Goal: Task Accomplishment & Management: Manage account settings

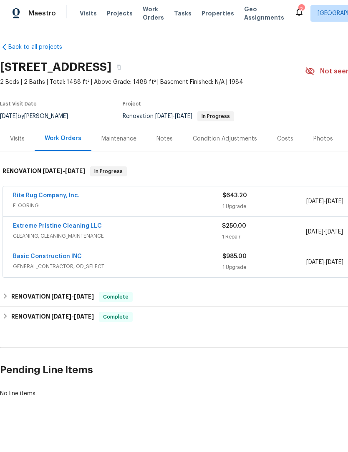
click at [54, 198] on link "Rite Rug Company, Inc." at bounding box center [46, 196] width 67 height 6
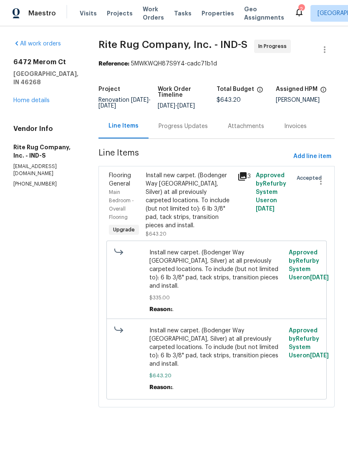
click at [195, 211] on div "Install new carpet. (Bodenger Way 945 Winter Ash, Silver) at all previously car…" at bounding box center [189, 201] width 87 height 58
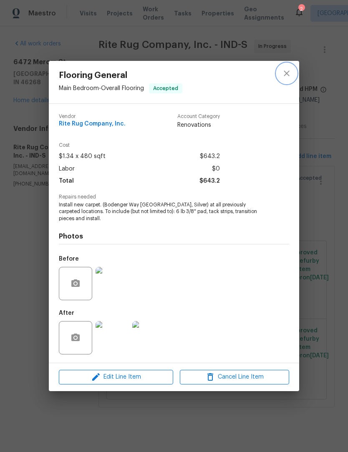
click at [287, 81] on button "close" at bounding box center [287, 73] width 20 height 20
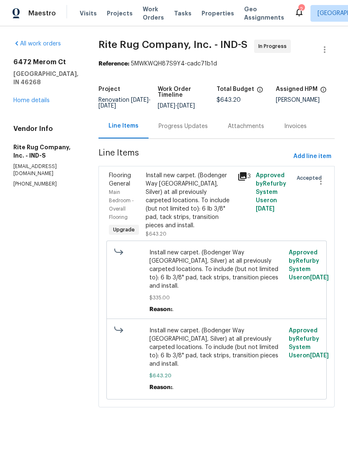
click at [196, 225] on div "Install new carpet. (Bodenger Way 945 Winter Ash, Silver) at all previously car…" at bounding box center [189, 201] width 87 height 58
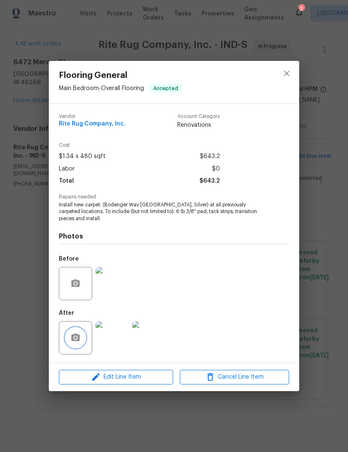
click at [70, 339] on button "button" at bounding box center [76, 338] width 20 height 20
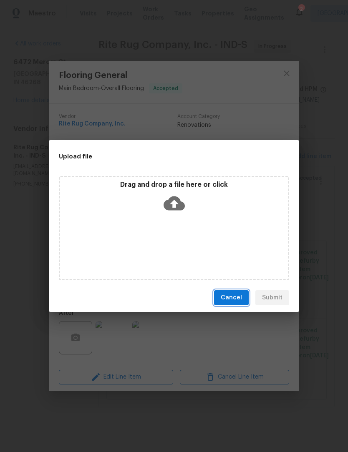
click at [229, 305] on button "Cancel" at bounding box center [231, 297] width 35 height 15
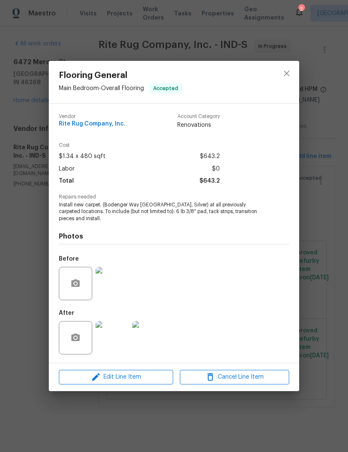
click at [324, 182] on div "Flooring General Main Bedroom - Overall Flooring Accepted Vendor Rite Rug Compa…" at bounding box center [174, 226] width 348 height 452
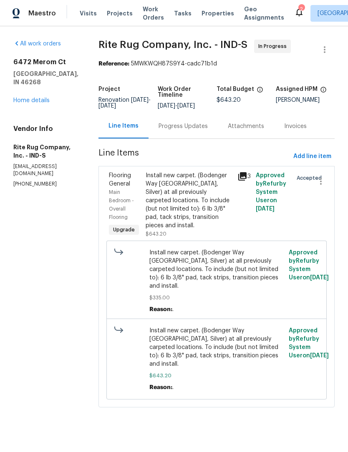
click at [44, 101] on div "All work orders 6472 Merom Ct Indianapolis, IN 46268 Home details Vendor Info R…" at bounding box center [45, 114] width 65 height 148
click at [35, 98] on link "Home details" at bounding box center [31, 101] width 36 height 6
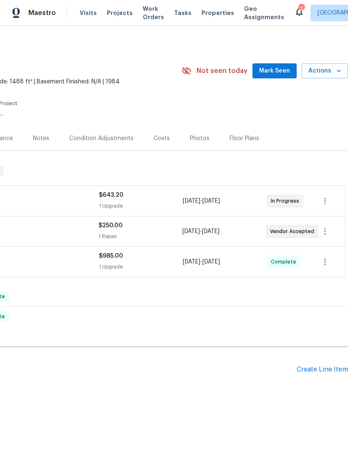
scroll to position [0, 124]
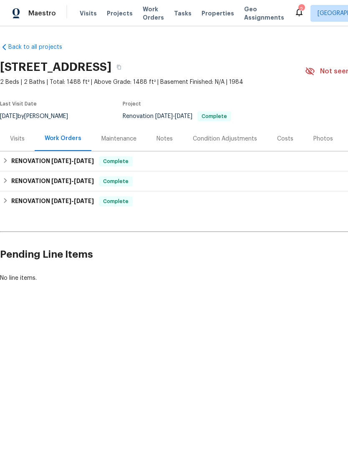
click at [294, 14] on icon at bounding box center [299, 12] width 10 height 10
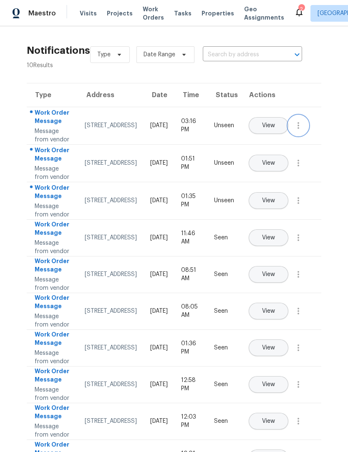
click at [301, 131] on icon "button" at bounding box center [298, 126] width 10 height 10
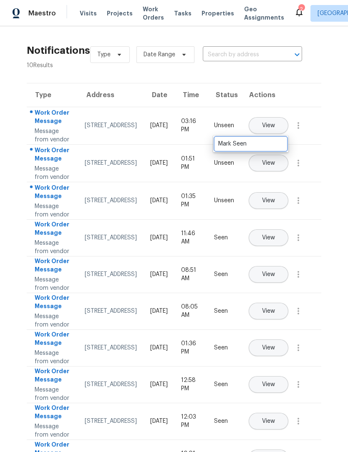
click at [270, 149] on link "Mark Seen" at bounding box center [250, 144] width 71 height 13
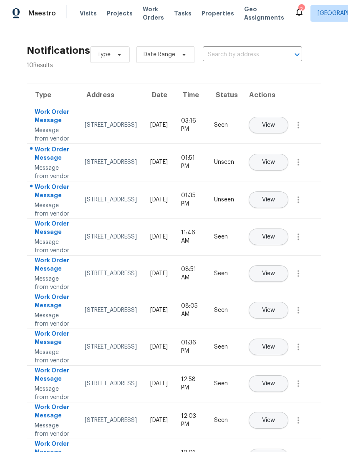
click at [275, 203] on span "View" at bounding box center [268, 200] width 13 height 6
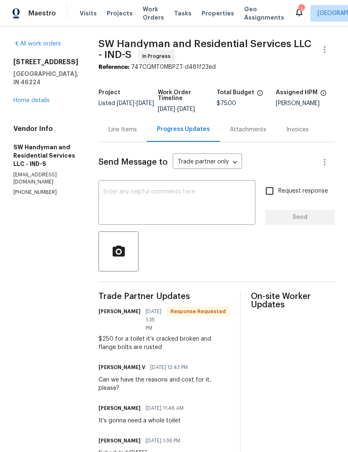
click at [122, 131] on div "Line Items" at bounding box center [122, 130] width 28 height 8
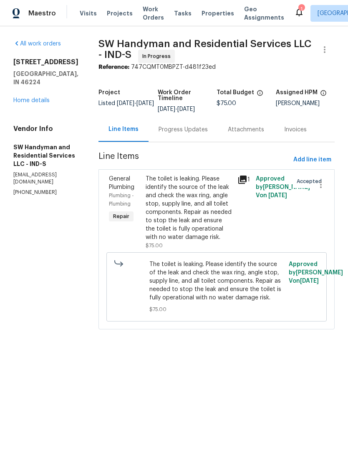
click at [199, 217] on div "The toilet is leaking. Please identify the source of the leak and check the wax…" at bounding box center [189, 208] width 87 height 67
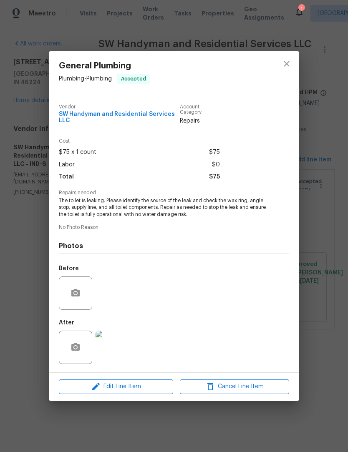
click at [112, 349] on img at bounding box center [112, 347] width 33 height 33
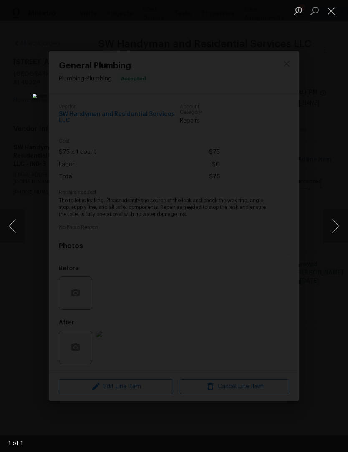
click at [331, 10] on button "Close lightbox" at bounding box center [331, 10] width 17 height 15
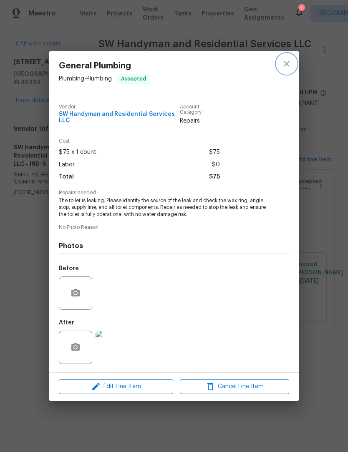
click at [288, 65] on icon "close" at bounding box center [287, 64] width 10 height 10
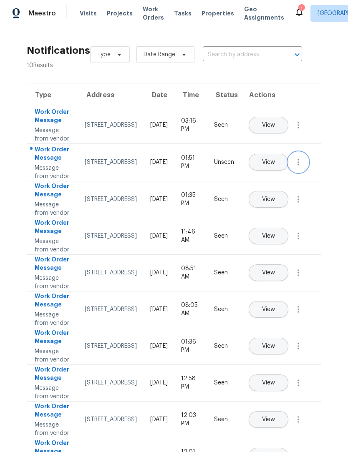
click at [300, 172] on button "button" at bounding box center [298, 162] width 20 height 20
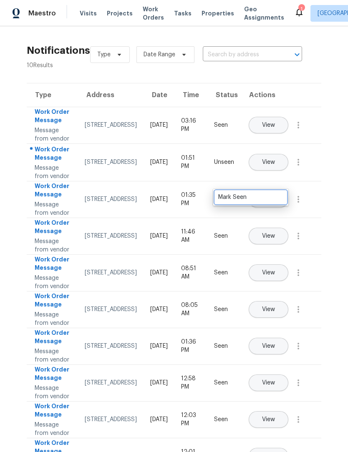
click at [273, 198] on div "Mark Seen" at bounding box center [250, 197] width 65 height 8
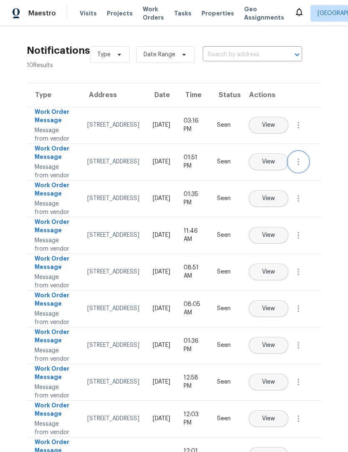
click at [299, 167] on icon "button" at bounding box center [298, 162] width 10 height 10
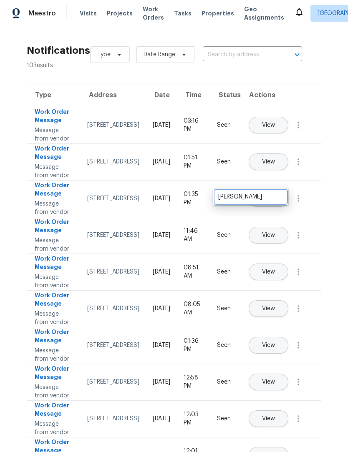
click at [269, 197] on div "Mark Unseen" at bounding box center [250, 197] width 65 height 8
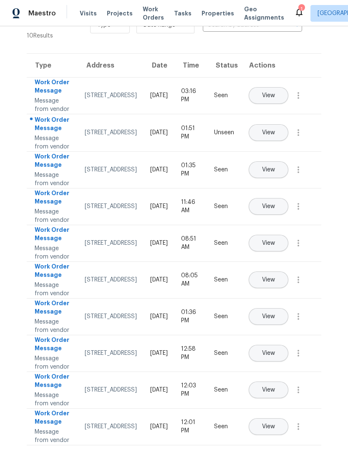
scroll to position [79, 0]
click at [275, 247] on span "View" at bounding box center [268, 243] width 13 height 6
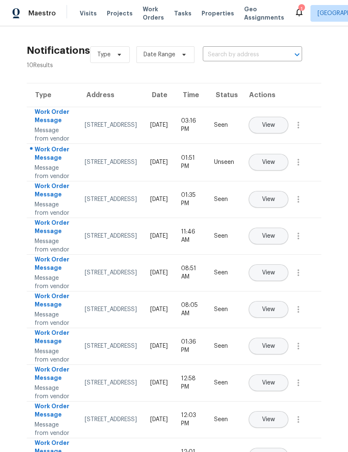
scroll to position [0, 0]
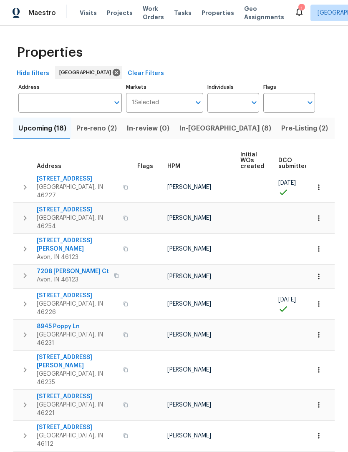
scroll to position [0, 0]
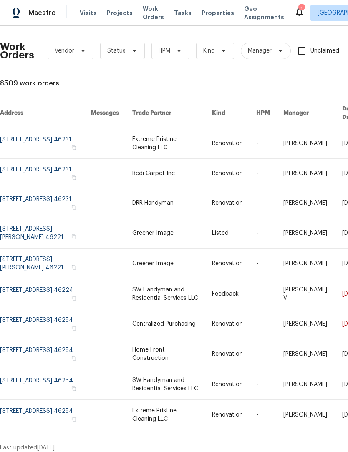
scroll to position [0, 0]
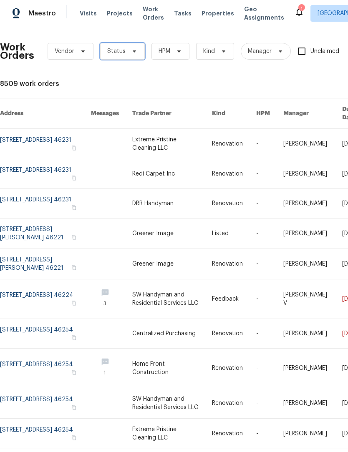
click at [124, 56] on span "Status" at bounding box center [122, 51] width 45 height 17
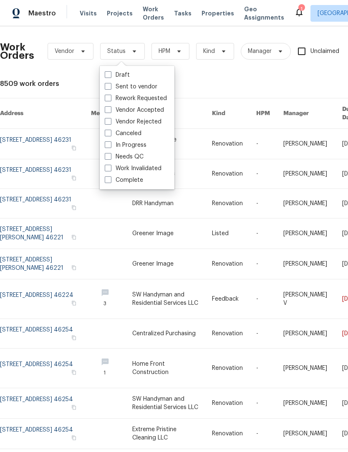
click at [136, 153] on label "Needs QC" at bounding box center [124, 157] width 39 height 8
click at [110, 153] on input "Needs QC" at bounding box center [107, 155] width 5 height 5
checkbox input "true"
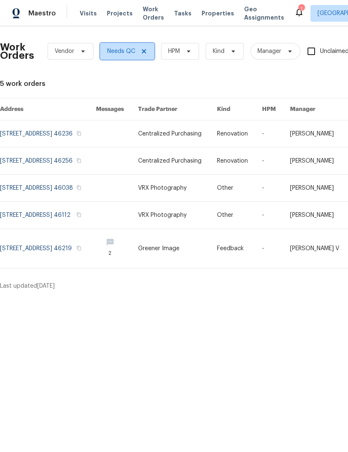
click at [142, 53] on icon at bounding box center [144, 51] width 7 height 7
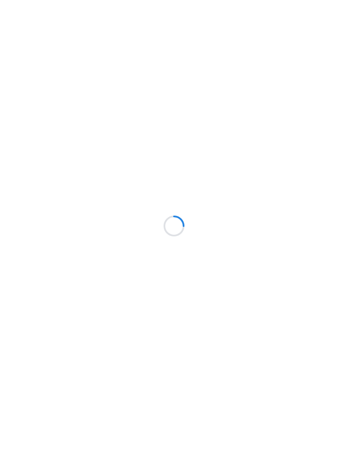
scroll to position [0, 0]
